Goal: Transaction & Acquisition: Purchase product/service

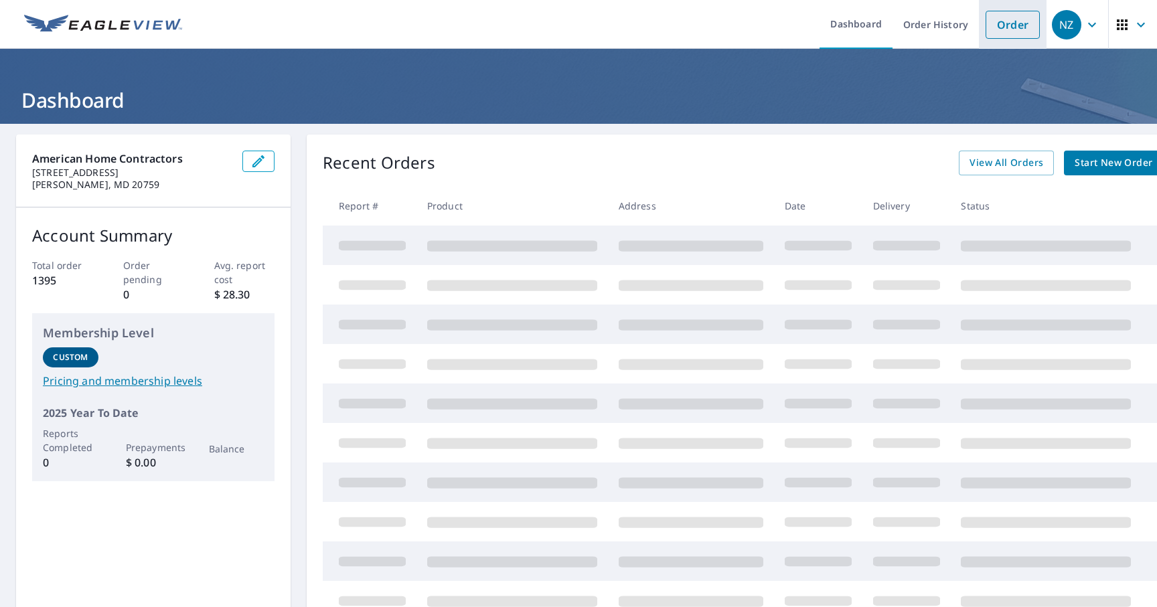
click at [1007, 32] on link "Order" at bounding box center [1013, 25] width 54 height 28
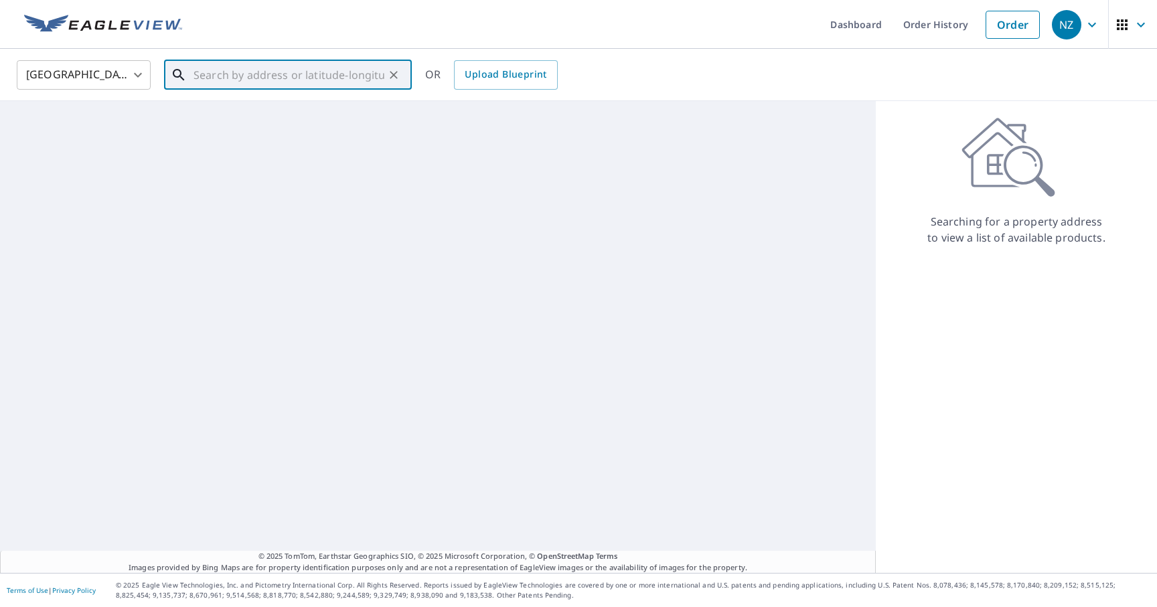
click at [266, 76] on input "text" at bounding box center [289, 74] width 191 height 37
paste input "[STREET_ADDRESS]"
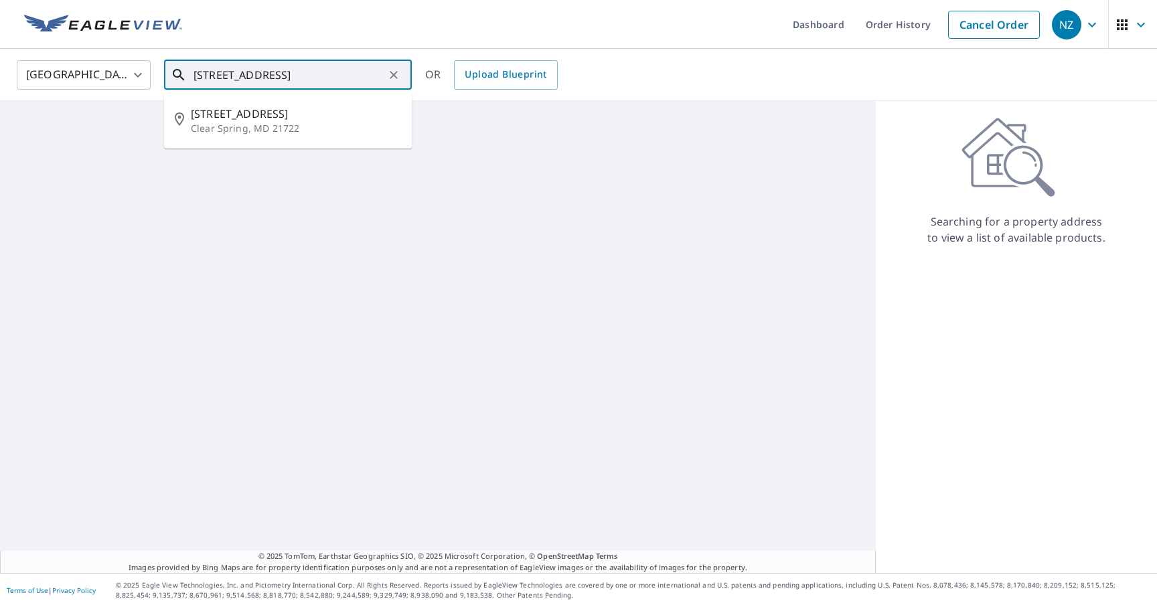
type input "[STREET_ADDRESS]"
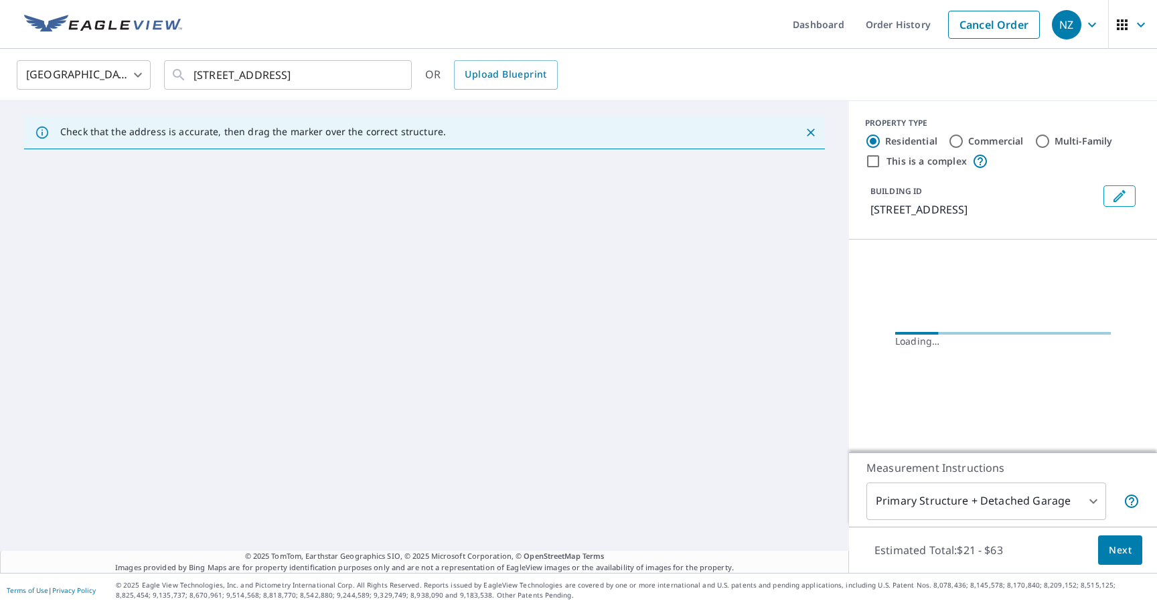
scroll to position [0, 0]
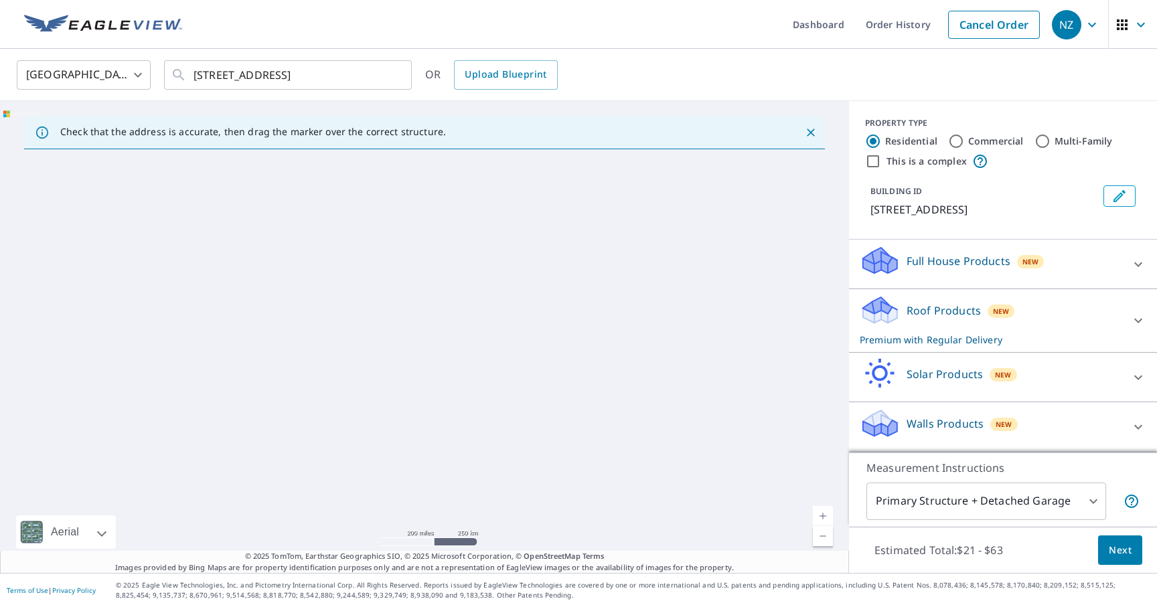
click at [992, 272] on div "Full House Products New" at bounding box center [991, 264] width 262 height 38
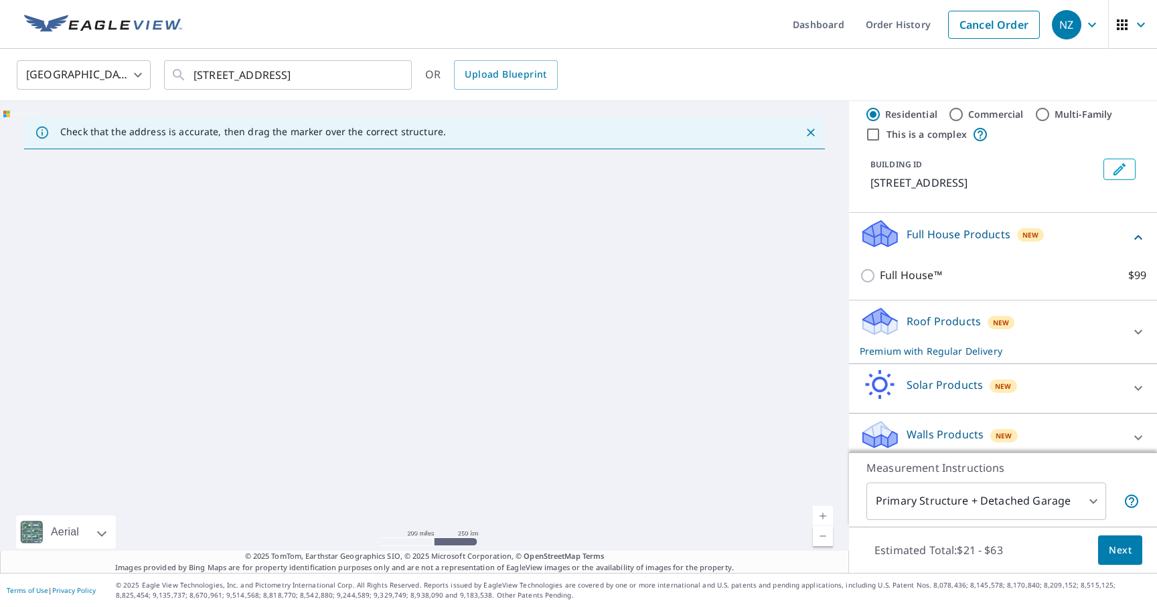
scroll to position [37, 0]
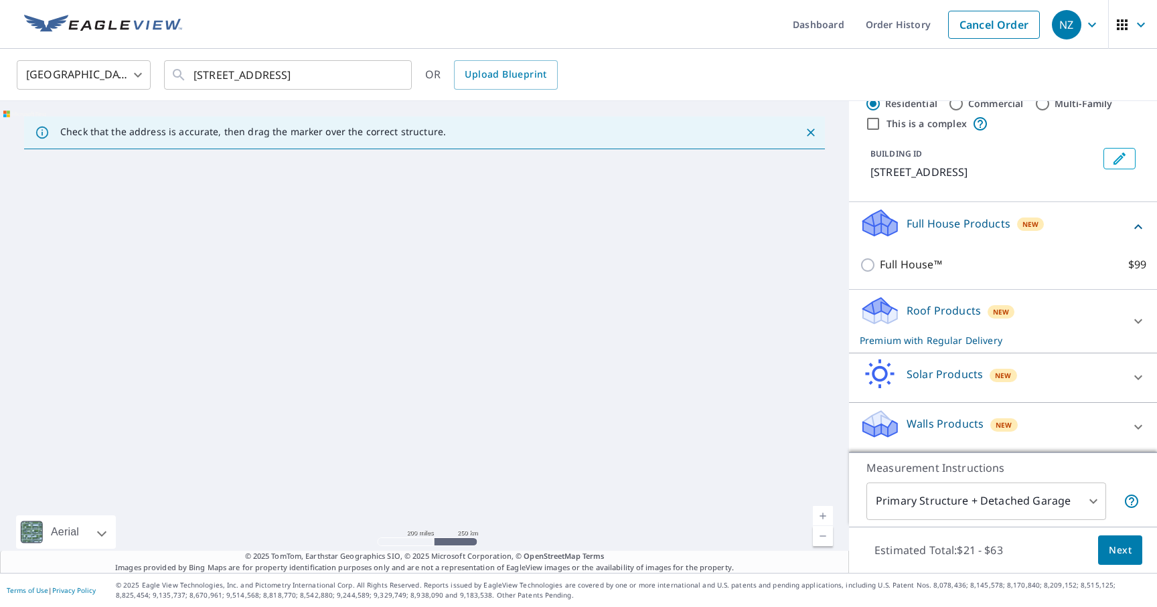
click at [993, 311] on span "New" at bounding box center [1001, 312] width 17 height 11
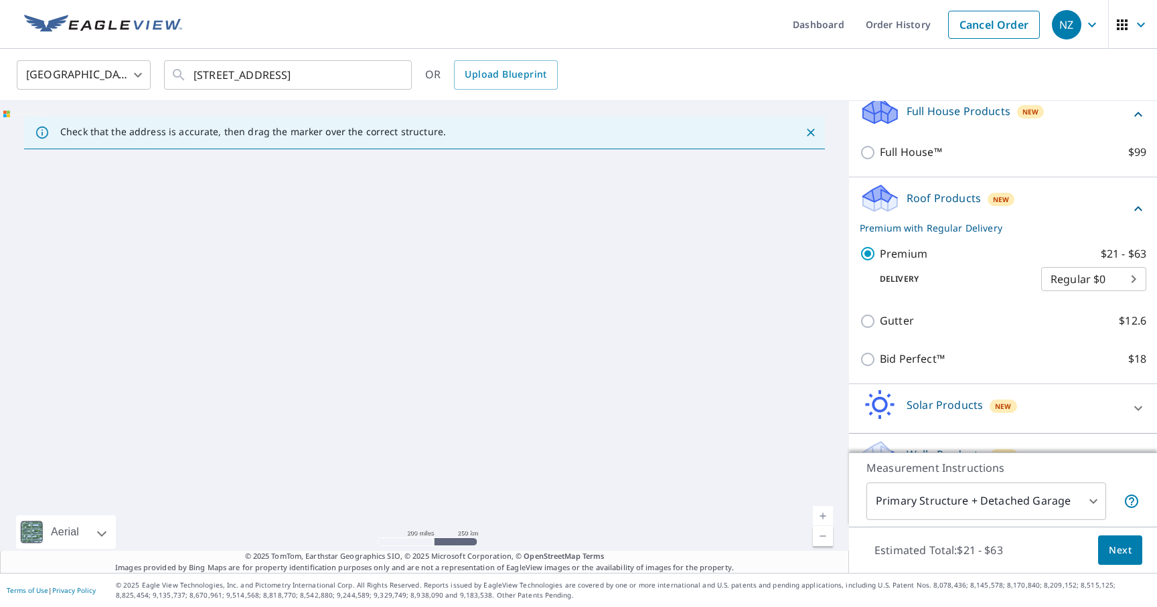
scroll to position [182, 0]
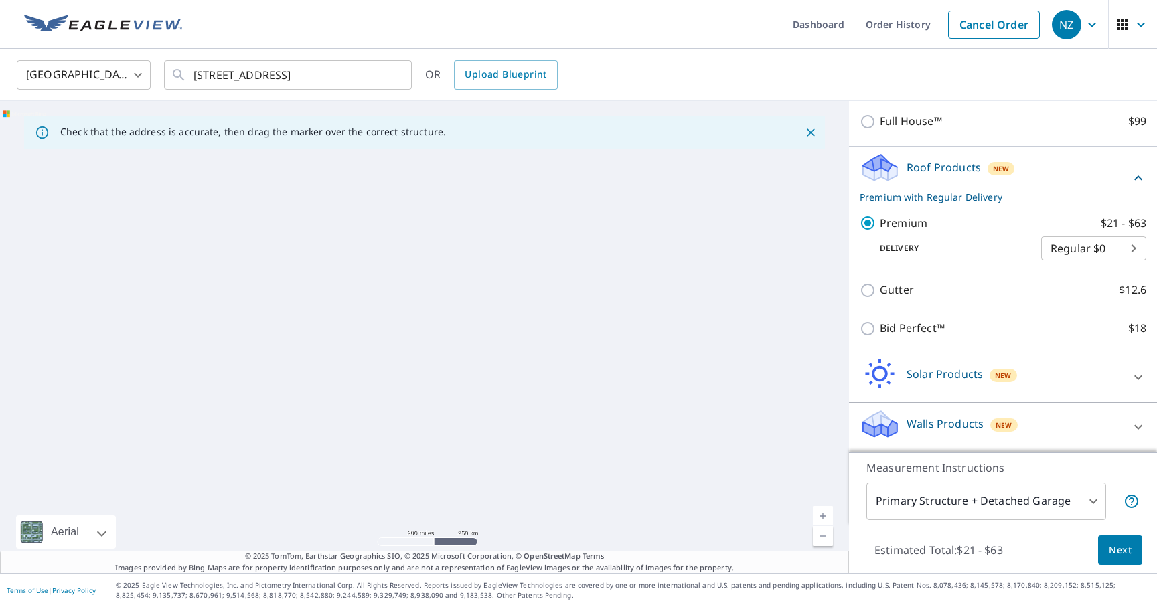
click at [1024, 511] on body "NZ [GEOGRAPHIC_DATA] Dashboard Order History Cancel Order NZ [GEOGRAPHIC_DATA] …" at bounding box center [578, 303] width 1157 height 607
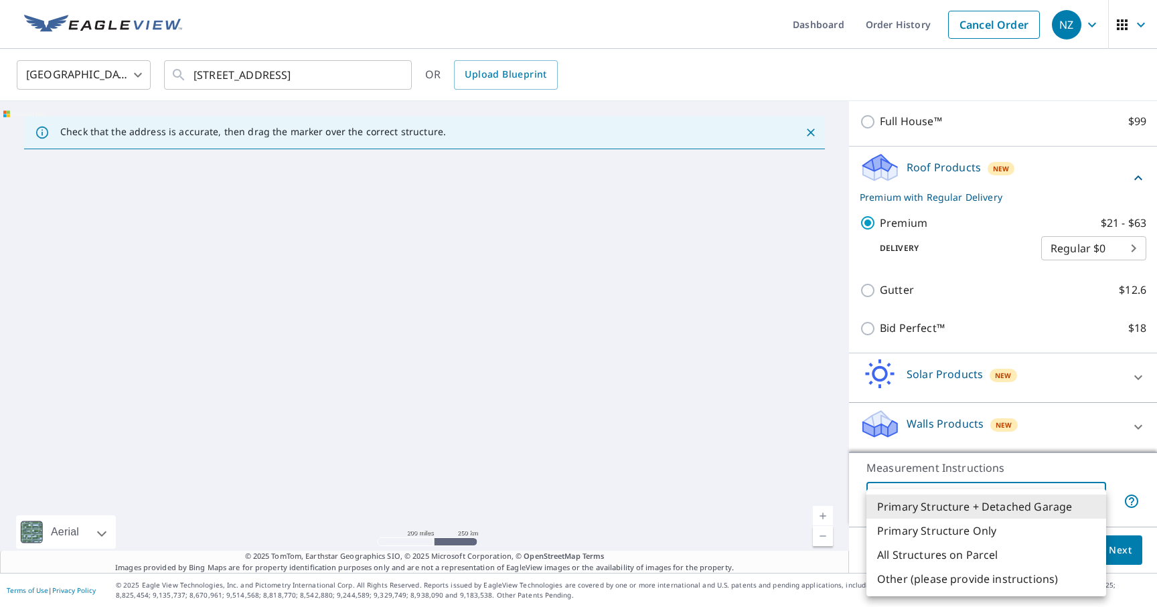
click at [973, 561] on li "All Structures on Parcel" at bounding box center [986, 555] width 240 height 24
type input "3"
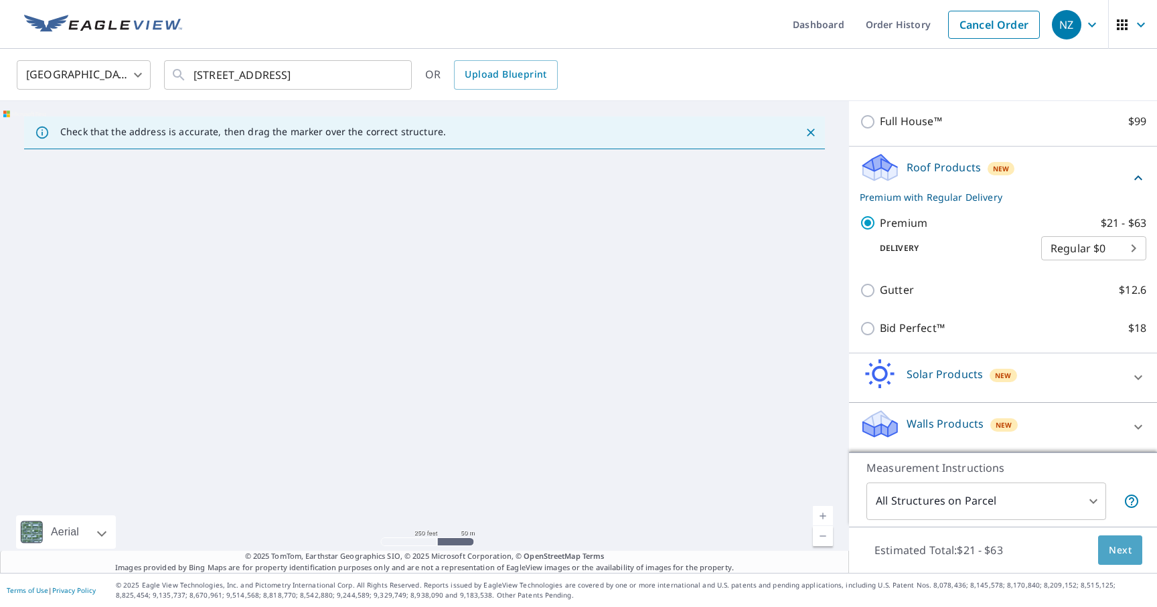
click at [1131, 561] on button "Next" at bounding box center [1120, 551] width 44 height 30
